Goal: Information Seeking & Learning: Understand process/instructions

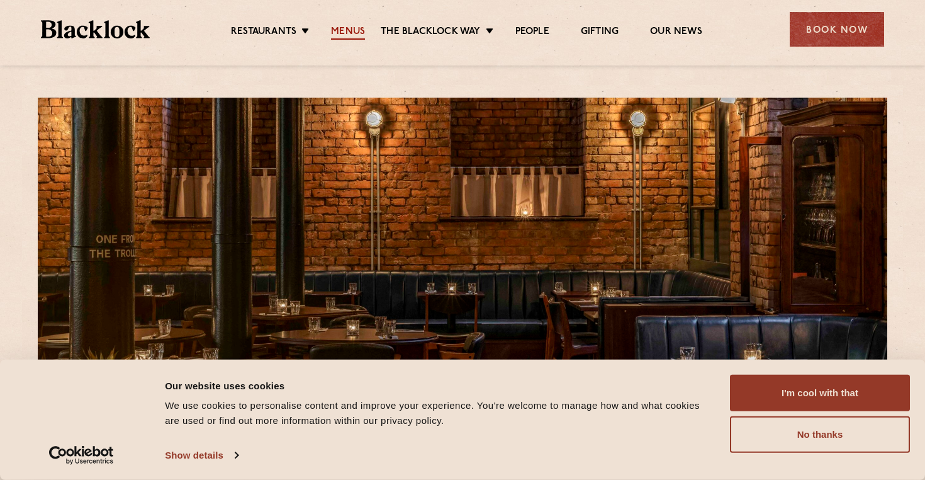
click at [362, 28] on link "Menus" at bounding box center [348, 33] width 34 height 14
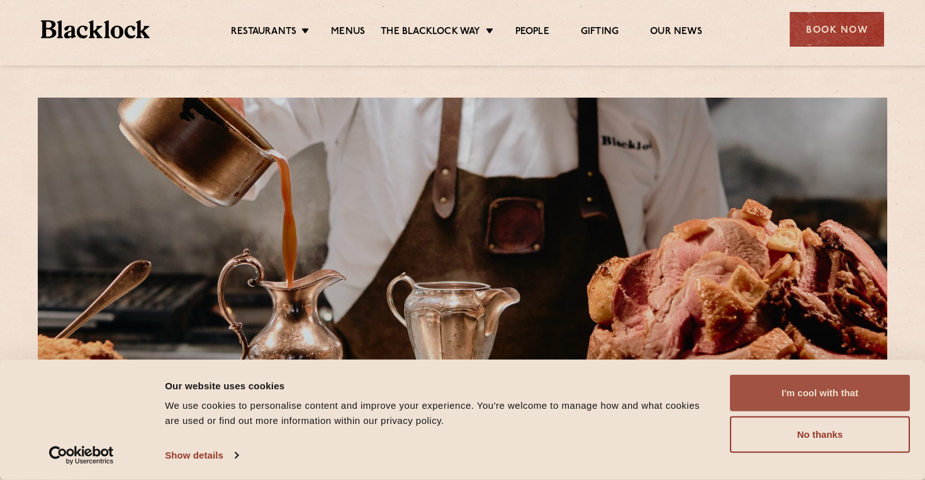
click at [784, 402] on button "I'm cool with that" at bounding box center [820, 393] width 180 height 37
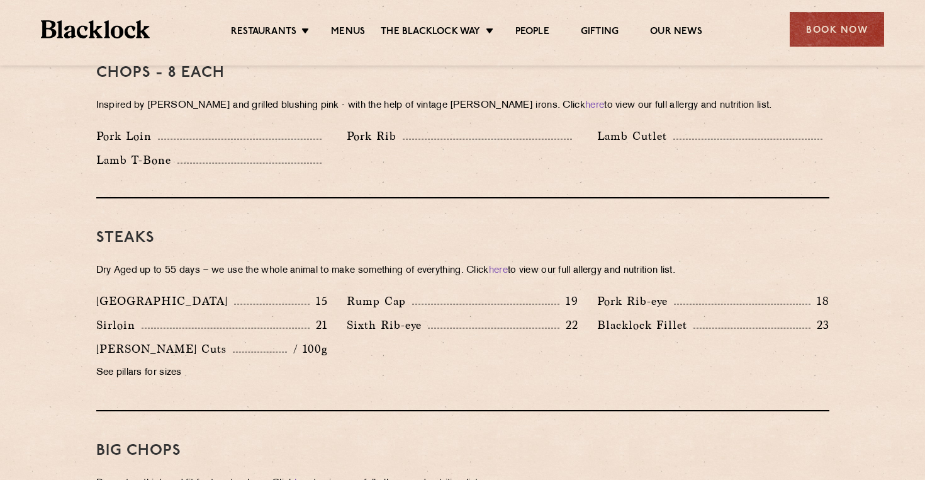
scroll to position [1043, 0]
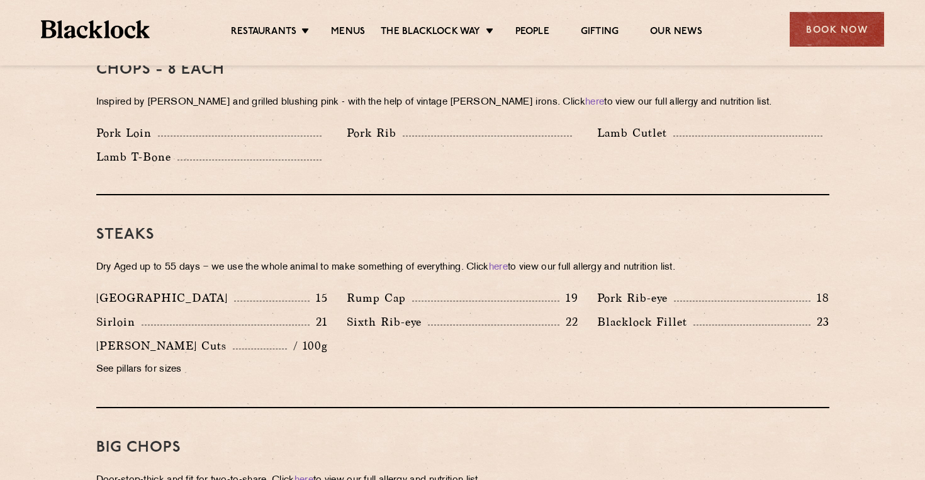
click at [169, 361] on p "See pillars for sizes" at bounding box center [212, 370] width 232 height 18
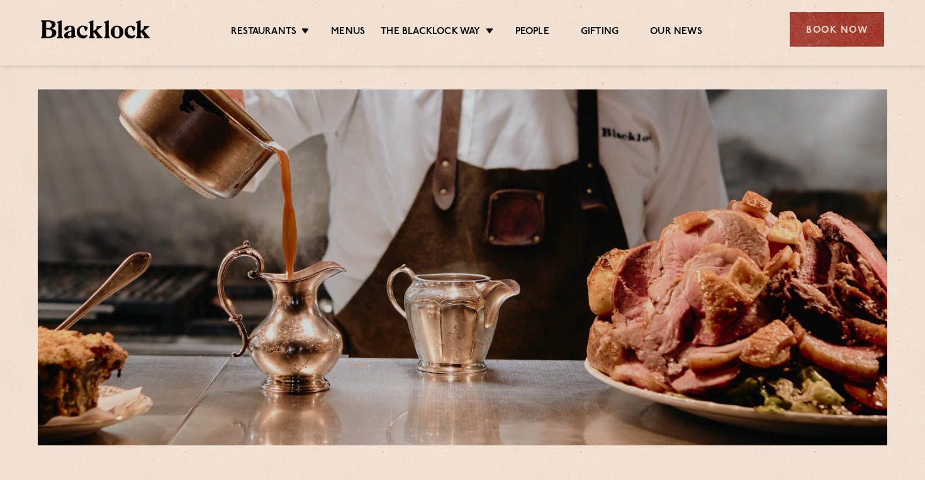
scroll to position [0, 0]
